Goal: Task Accomplishment & Management: Use online tool/utility

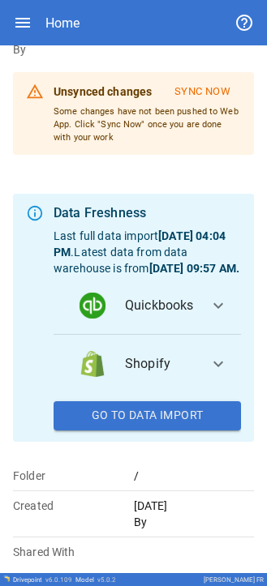
scroll to position [121, 0]
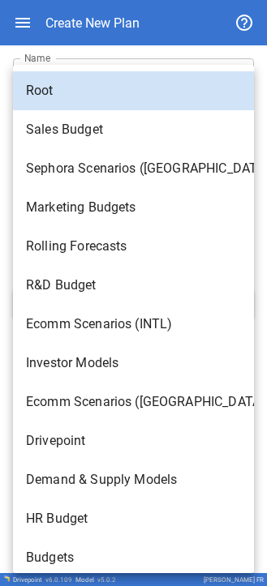
click at [96, 148] on body "**********" at bounding box center [133, 293] width 267 height 586
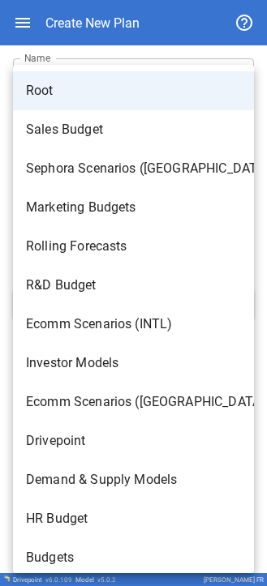
drag, startPoint x: 12, startPoint y: 257, endPoint x: 144, endPoint y: 51, distance: 244.3
click at [144, 51] on div at bounding box center [133, 293] width 267 height 586
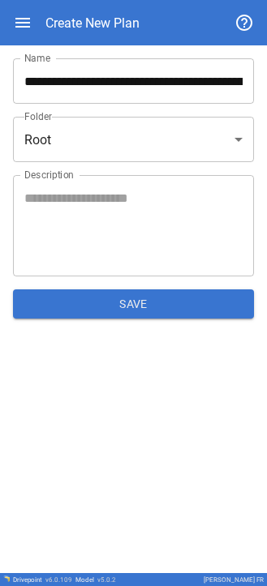
drag, startPoint x: 251, startPoint y: 29, endPoint x: 17, endPoint y: 25, distance: 234.4
click at [17, 25] on icon "button" at bounding box center [22, 22] width 19 height 19
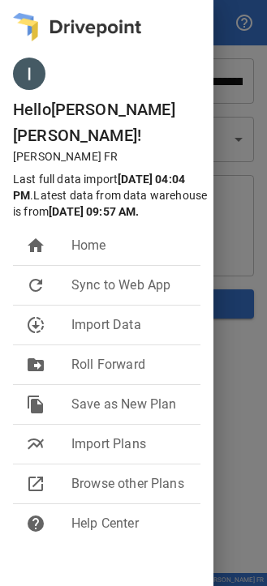
click at [20, 20] on img at bounding box center [77, 27] width 128 height 28
click at [95, 243] on span "Home" at bounding box center [129, 245] width 116 height 19
